Goal: Task Accomplishment & Management: Complete application form

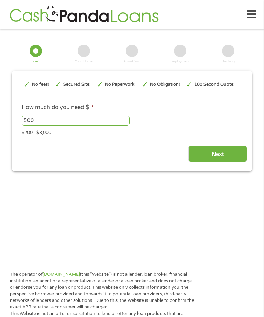
type input "Cj0KCQjwh5vFBhCyARIsAHBx2wxWmE052rQGxJQ7NgpO8nr1x8LncKt-IjusupGwGweZN-0eS0vURSc…"
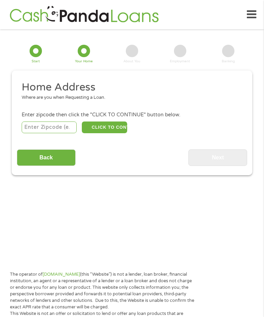
scroll to position [10, 0]
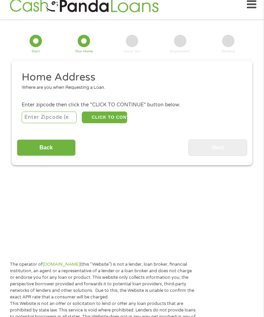
click at [39, 123] on input "number" at bounding box center [49, 118] width 55 height 12
type input "35401"
click at [94, 122] on button "CLICK TO CONTINUE" at bounding box center [104, 118] width 45 height 12
type input "35401"
type input "Tuscaloosa"
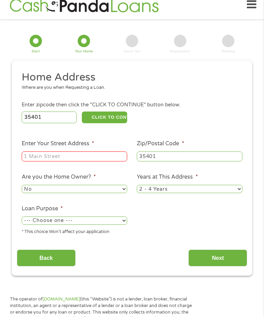
click at [29, 193] on select "No Yes" at bounding box center [75, 189] width 106 height 8
click at [224, 193] on select "1 Year or less 1 - 2 Years 2 - 4 Years Over 4 Years" at bounding box center [190, 189] width 106 height 8
click at [216, 193] on select "1 Year or less 1 - 2 Years 2 - 4 Years Over 4 Years" at bounding box center [190, 189] width 106 height 8
select select "12months"
click at [38, 225] on select "--- Choose one --- Pay Bills Debt Consolidation Home Improvement Major Purchase…" at bounding box center [75, 221] width 106 height 8
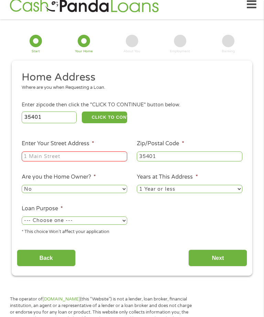
select select "paybills"
click at [33, 162] on input "Enter Your Street Address *" at bounding box center [75, 157] width 106 height 10
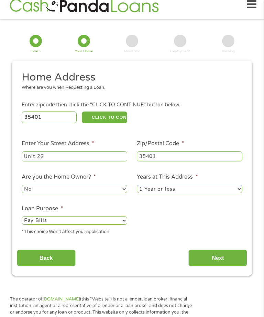
click at [49, 162] on input "Unit 22" at bounding box center [75, 157] width 106 height 10
type input "U"
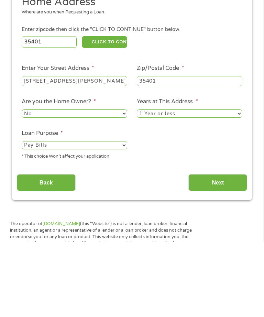
type input "[STREET_ADDRESS][PERSON_NAME]"
click at [231, 250] on input "Next" at bounding box center [218, 258] width 59 height 17
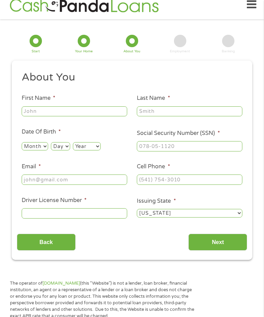
click at [28, 117] on input "First Name *" at bounding box center [75, 111] width 106 height 10
type input "[PERSON_NAME]"
click at [34, 150] on select "Month 1 2 3 4 5 6 7 8 9 10 11 12" at bounding box center [35, 146] width 27 height 8
select select "1"
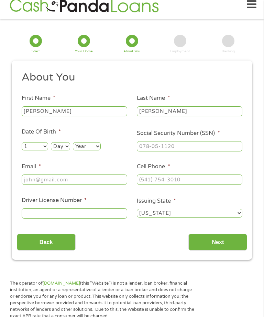
click at [62, 150] on select "Day 1 2 3 4 5 6 7 8 9 10 11 12 13 14 15 16 17 18 19 20 21 22 23 24 25 26 27 28 …" at bounding box center [60, 146] width 19 height 8
select select "1"
click at [91, 149] on select "Year [DATE] 2006 2005 2004 2003 2002 2001 2000 1999 1998 1997 1996 1995 1994 19…" at bounding box center [87, 146] width 28 height 8
select select "1993"
click at [221, 150] on input "Social Security Number (SSN) *" at bounding box center [190, 146] width 106 height 10
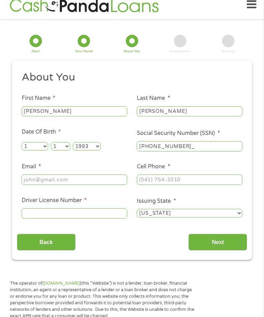
type input "416-41-2151"
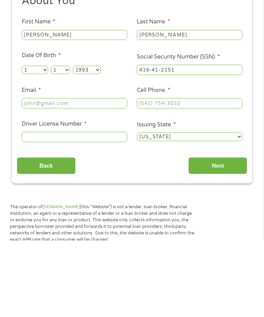
click at [29, 175] on input "Email *" at bounding box center [75, 180] width 106 height 10
type input "[PERSON_NAME][EMAIL_ADDRESS][PERSON_NAME][DOMAIN_NAME]"
click at [228, 175] on input "(___) ___-____" at bounding box center [190, 180] width 106 height 10
click at [143, 175] on input "(___) ___-____" at bounding box center [190, 180] width 106 height 10
click at [144, 175] on input "(___) ___-____" at bounding box center [190, 180] width 106 height 10
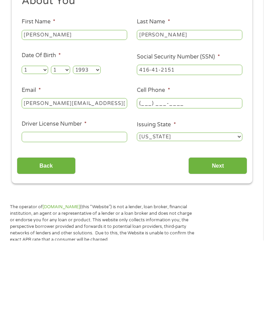
click at [142, 175] on input "(___) ___-____" at bounding box center [190, 180] width 106 height 10
type input "[PHONE_NUMBER]"
click at [33, 208] on input "Driver License Number *" at bounding box center [75, 213] width 106 height 10
type input "8751879"
click at [218, 209] on select "[US_STATE] [US_STATE] [US_STATE] [US_STATE] [US_STATE] [US_STATE] [US_STATE] [U…" at bounding box center [190, 213] width 106 height 8
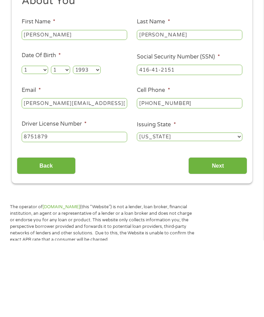
scroll to position [86, 0]
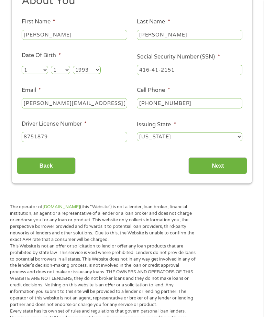
click at [240, 174] on input "Next" at bounding box center [218, 165] width 59 height 17
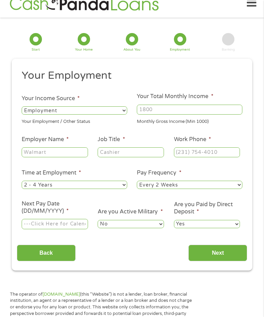
scroll to position [10, 0]
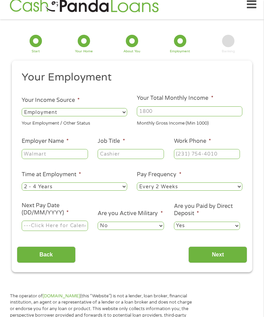
click at [214, 98] on span "*" at bounding box center [212, 98] width 2 height 7
click at [221, 106] on input "Your Total Monthly Income *" at bounding box center [190, 111] width 106 height 10
click at [218, 111] on input "Your Total Monthly Income *" at bounding box center [190, 111] width 106 height 10
type input "600"
click at [33, 159] on input "Employer Name *" at bounding box center [55, 154] width 66 height 10
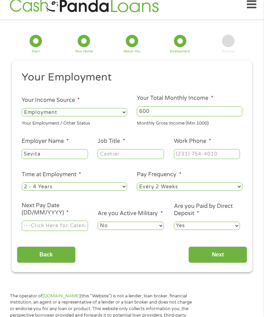
type input "Sevita"
click at [149, 156] on input "Job Title *" at bounding box center [131, 154] width 66 height 10
type input "Caregiver"
click at [236, 158] on input "Work Phone *" at bounding box center [207, 154] width 66 height 10
type input "[PHONE_NUMBER]"
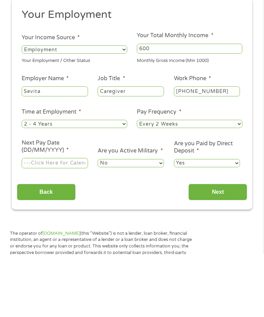
click at [34, 182] on select "--- Choose one --- 1 Year or less 1 - 2 Years 2 - 4 Years Over 4 Years" at bounding box center [75, 186] width 106 height 8
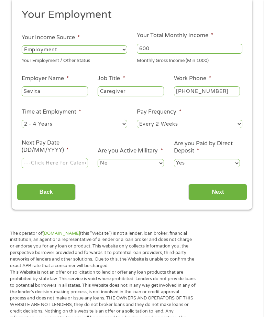
select select "12months"
click at [226, 128] on select "--- Choose one --- Every 2 Weeks Every Week Monthly Semi-Monthly" at bounding box center [190, 124] width 106 height 8
click at [35, 168] on input "Next Pay Date (DD/MM/YYYY) *" at bounding box center [55, 163] width 66 height 10
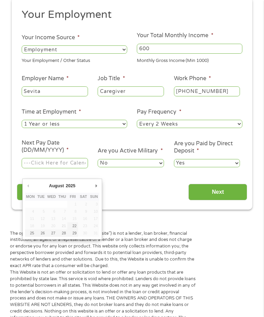
type input "[DATE]"
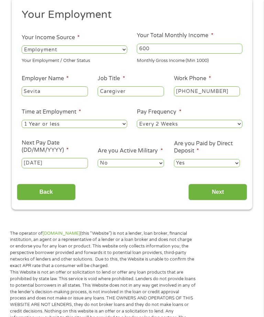
click at [107, 167] on select "No Yes" at bounding box center [131, 163] width 66 height 8
click at [228, 200] on input "Next" at bounding box center [218, 192] width 59 height 17
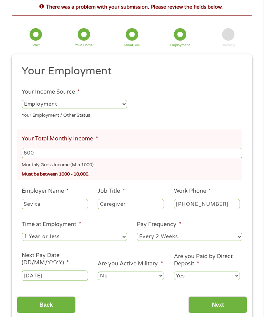
scroll to position [42, 0]
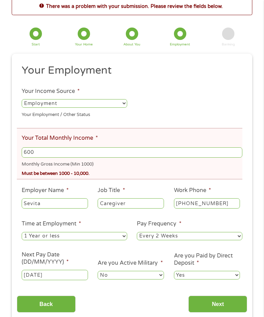
click at [216, 156] on input "600" at bounding box center [132, 153] width 221 height 10
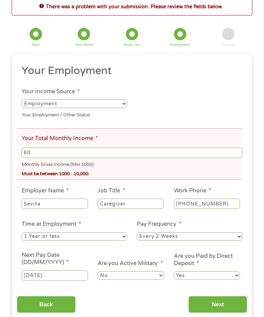
type input "6"
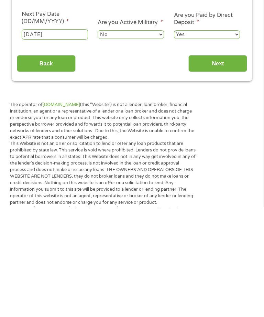
type input "1000"
click at [242, 165] on input "Next" at bounding box center [218, 173] width 59 height 17
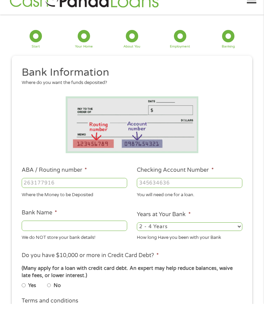
scroll to position [15, 0]
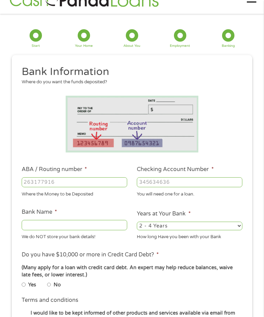
click at [33, 182] on input "ABA / Routing number *" at bounding box center [75, 182] width 106 height 10
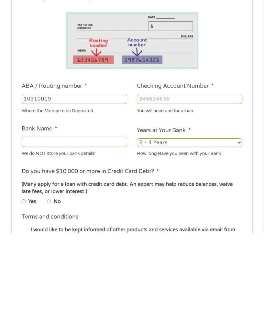
type input "103100195"
type input "CENTRAL NATIONAL BANK TRUST"
type input "103100195"
click at [149, 177] on input "Checking Account Number *" at bounding box center [190, 182] width 106 height 10
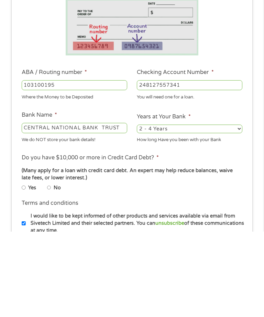
scroll to position [45, 0]
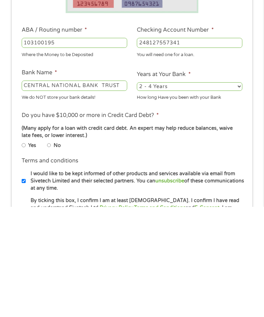
type input "248127557341"
click at [51, 253] on input "No" at bounding box center [49, 255] width 4 height 4
radio input "true"
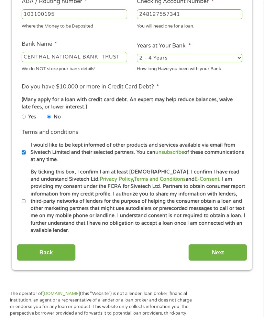
scroll to position [184, 0]
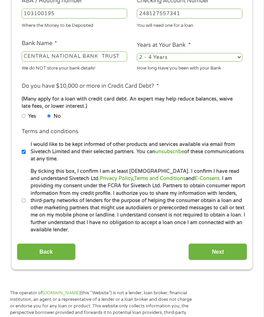
click at [18, 227] on li "Terms and conditions * By ticking this box, I confirm I am at least [DEMOGRAPHI…" at bounding box center [132, 201] width 231 height 66
click at [21, 232] on li "Terms and conditions * By ticking this box, I confirm I am at least [DEMOGRAPHI…" at bounding box center [132, 201] width 231 height 66
click at [25, 154] on input "I would like to be kept informed of other products and services available via e…" at bounding box center [24, 152] width 4 height 4
checkbox input "false"
click at [29, 233] on label "By ticking this box, I confirm I am at least [DEMOGRAPHIC_DATA]. I confirm I ha…" at bounding box center [136, 201] width 221 height 66
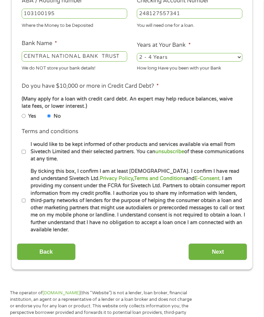
click at [26, 203] on input "By ticking this box, I confirm I am at least [DEMOGRAPHIC_DATA]. I confirm I ha…" at bounding box center [24, 201] width 4 height 4
checkbox input "true"
click at [204, 260] on input "Next" at bounding box center [218, 251] width 59 height 17
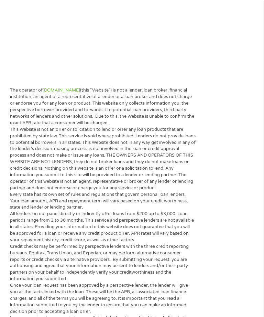
scroll to position [10, 0]
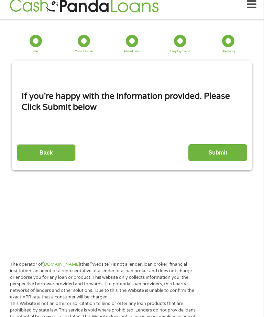
click at [203, 161] on input "Submit" at bounding box center [218, 152] width 59 height 17
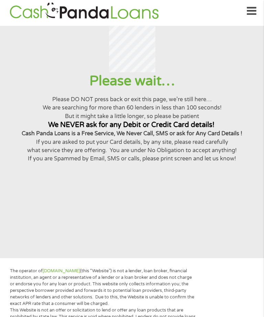
scroll to position [0, 0]
